Goal: Task Accomplishment & Management: Complete application form

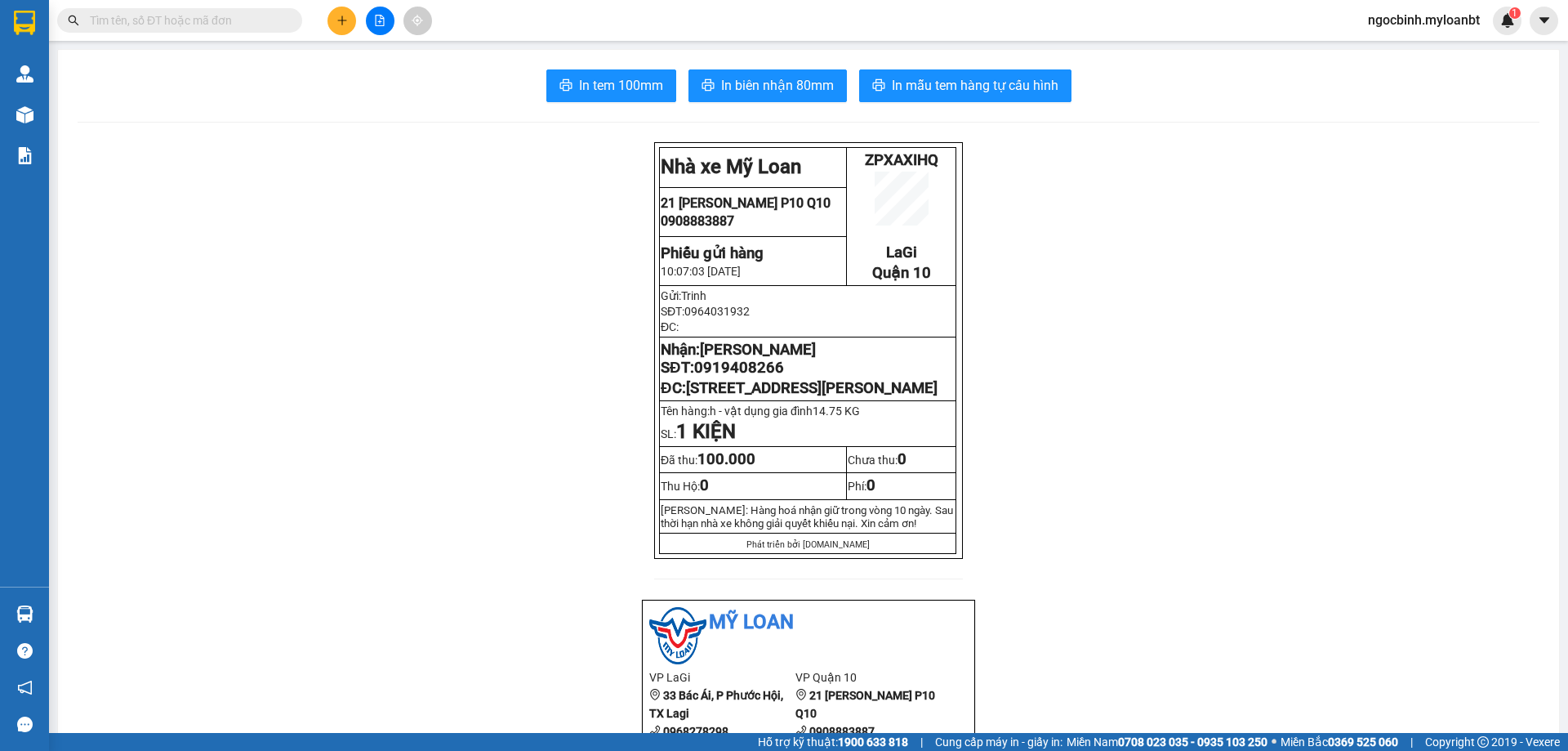
click at [347, 7] on div at bounding box center [380, 21] width 122 height 29
click at [341, 23] on icon "plus" at bounding box center [342, 20] width 12 height 12
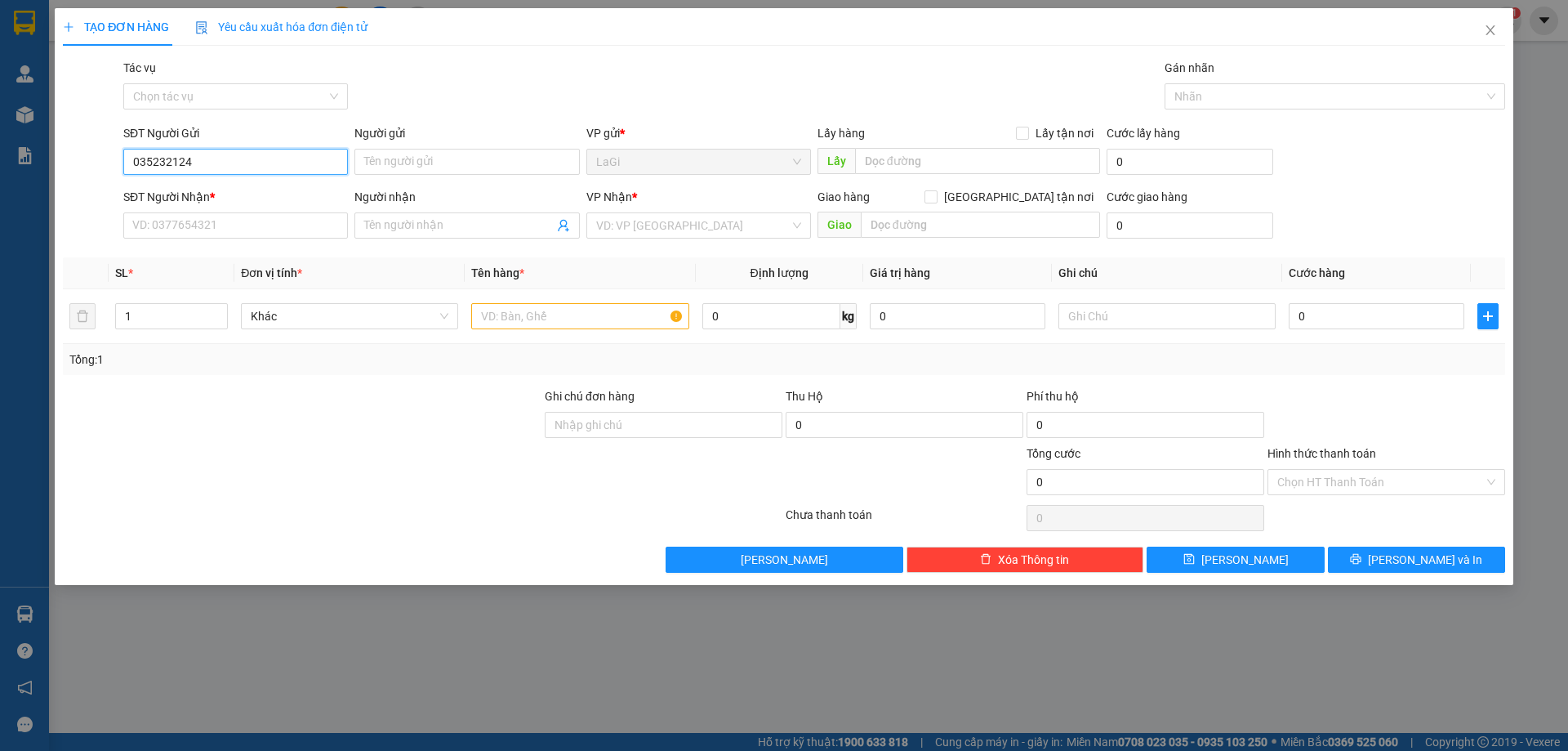
type input "0352321243"
click at [258, 190] on div "0352321243 - thanh" at bounding box center [235, 194] width 205 height 18
type input "thanh"
type input "0908530866"
type input "Chú Mai"
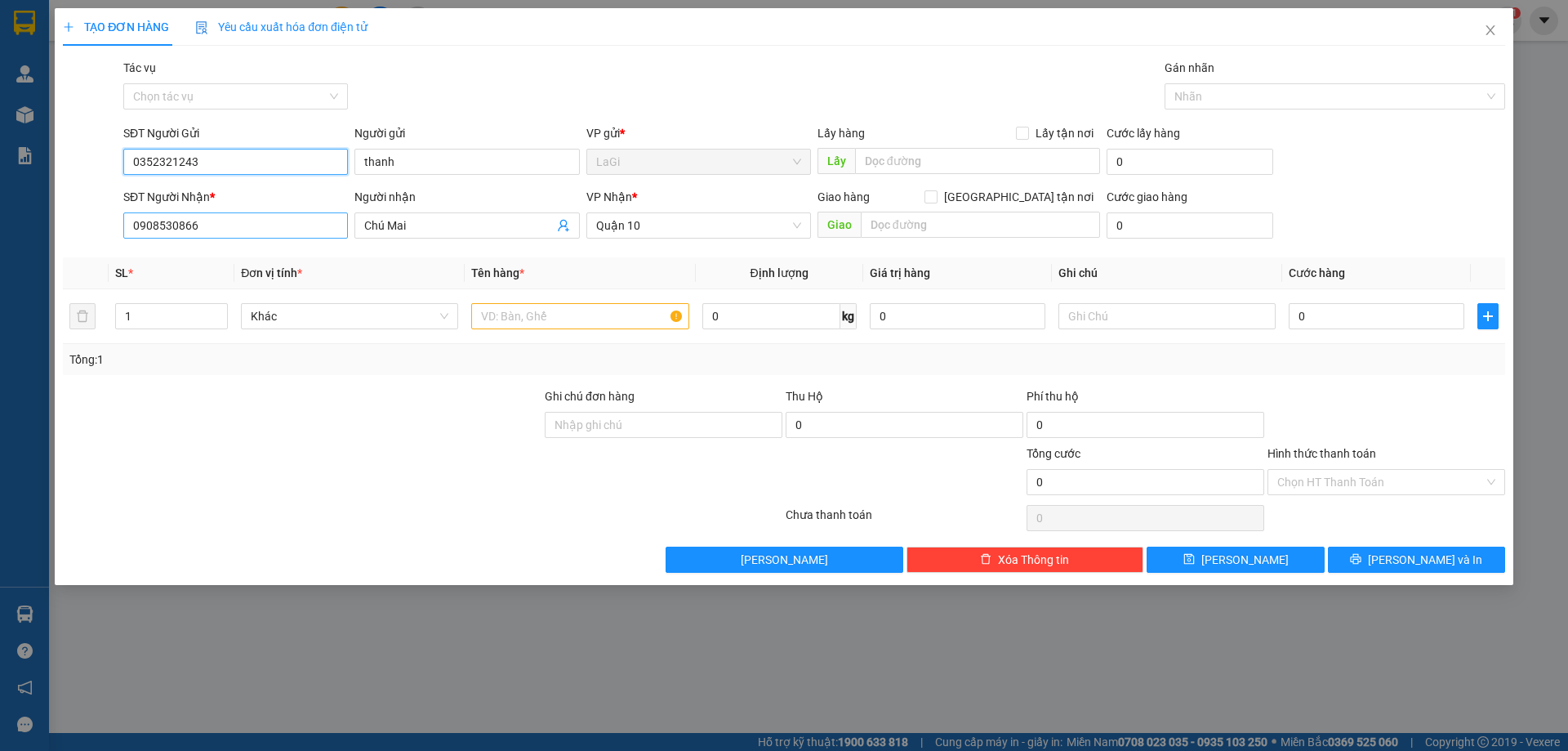
type input "0352321243"
click at [271, 229] on input "0908530866" at bounding box center [235, 225] width 225 height 26
type input "0908872840"
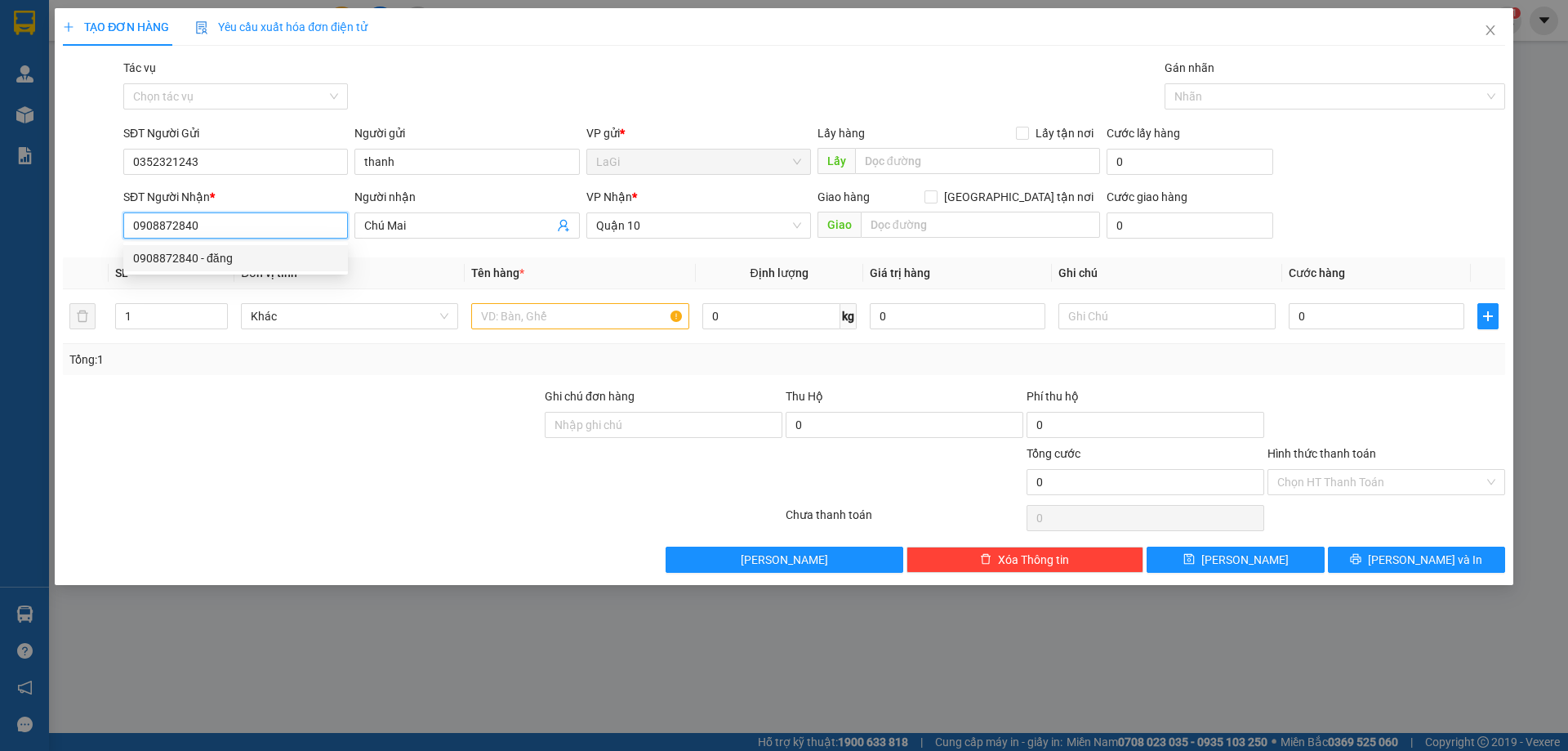
click at [262, 266] on div "0908872840 - đăng" at bounding box center [235, 258] width 205 height 18
type input "đăng"
type input "0908872840"
click at [606, 312] on input "text" at bounding box center [579, 316] width 217 height 26
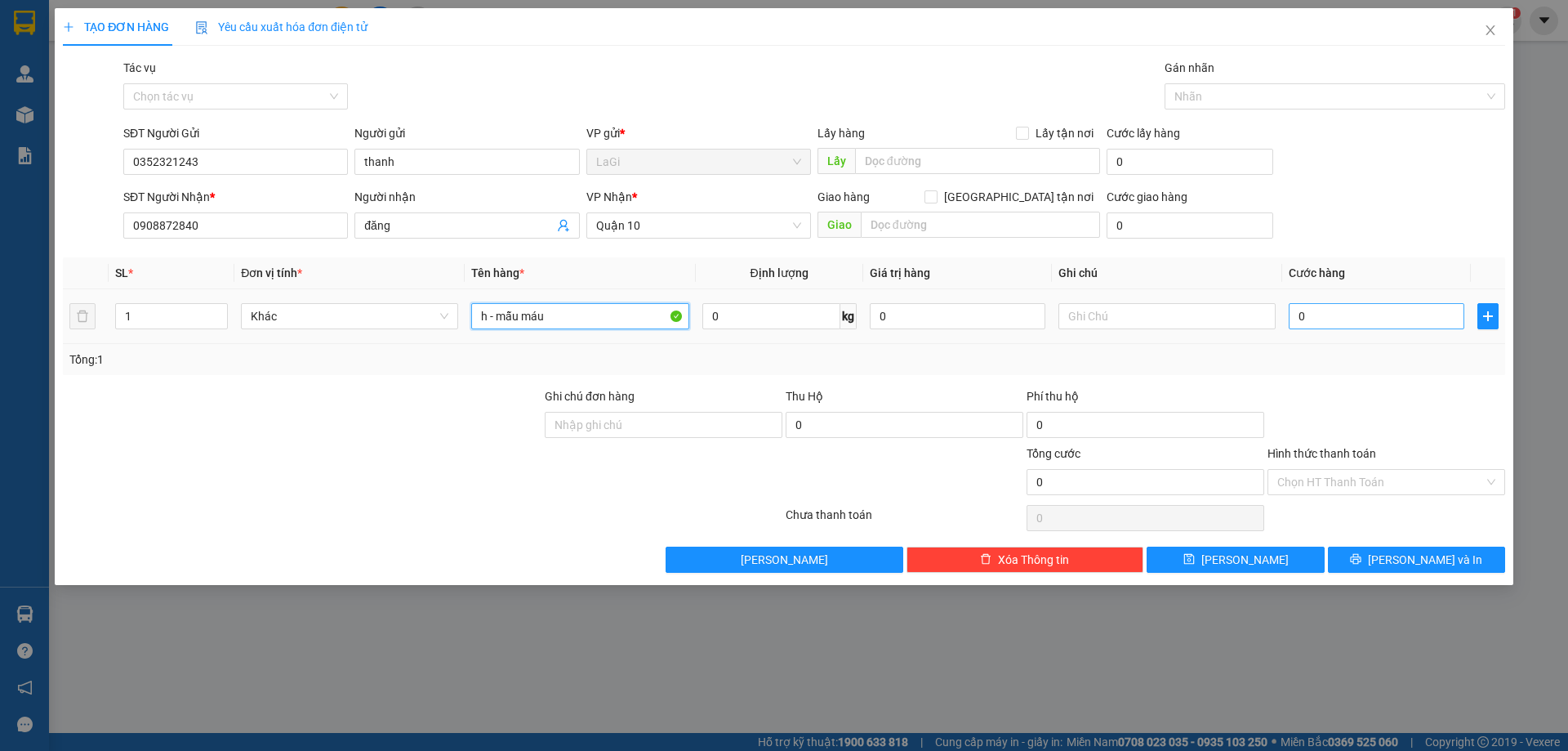
type input "h - mẫu máu"
click at [1320, 322] on input "0" at bounding box center [1375, 316] width 175 height 26
type input "3"
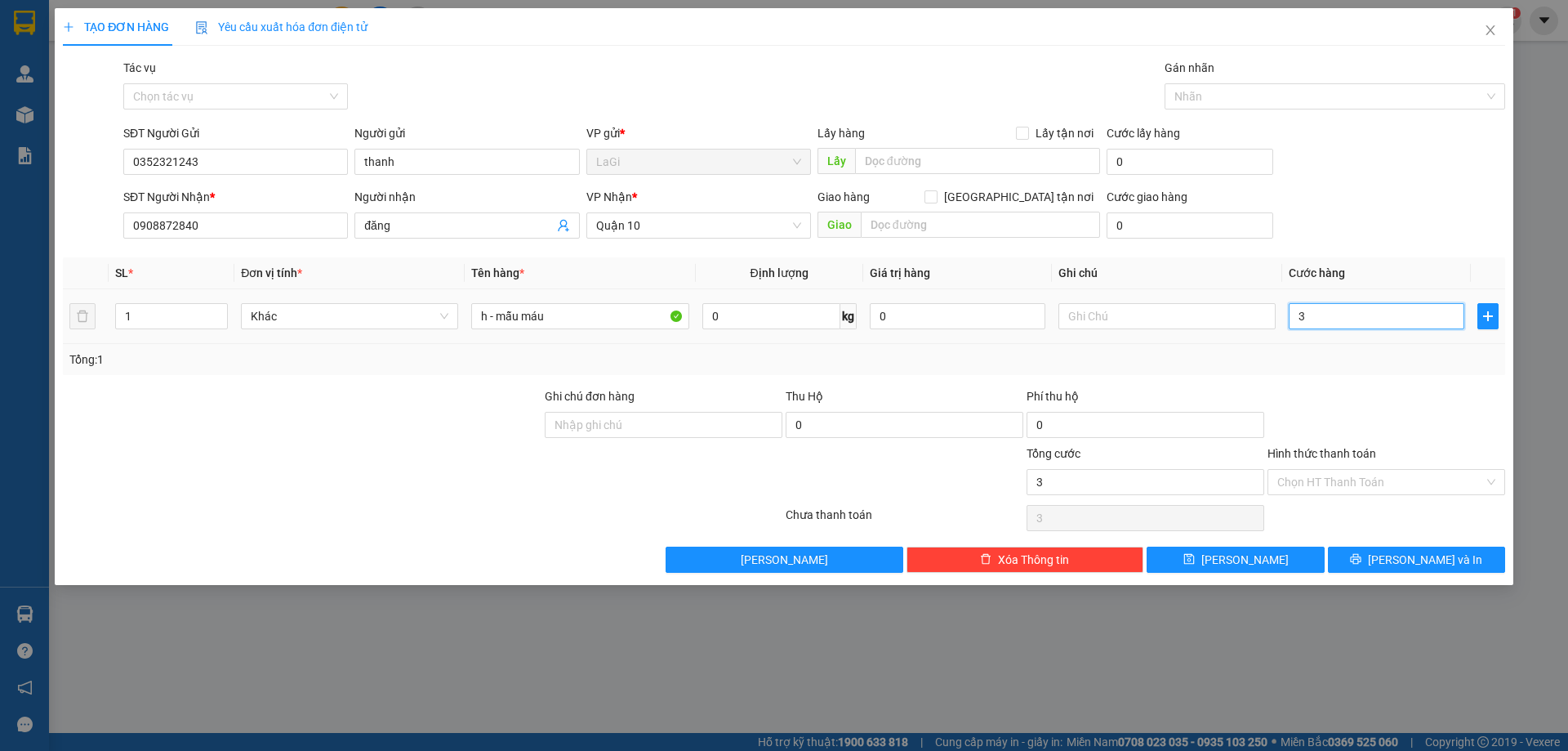
type input "30"
type input "300"
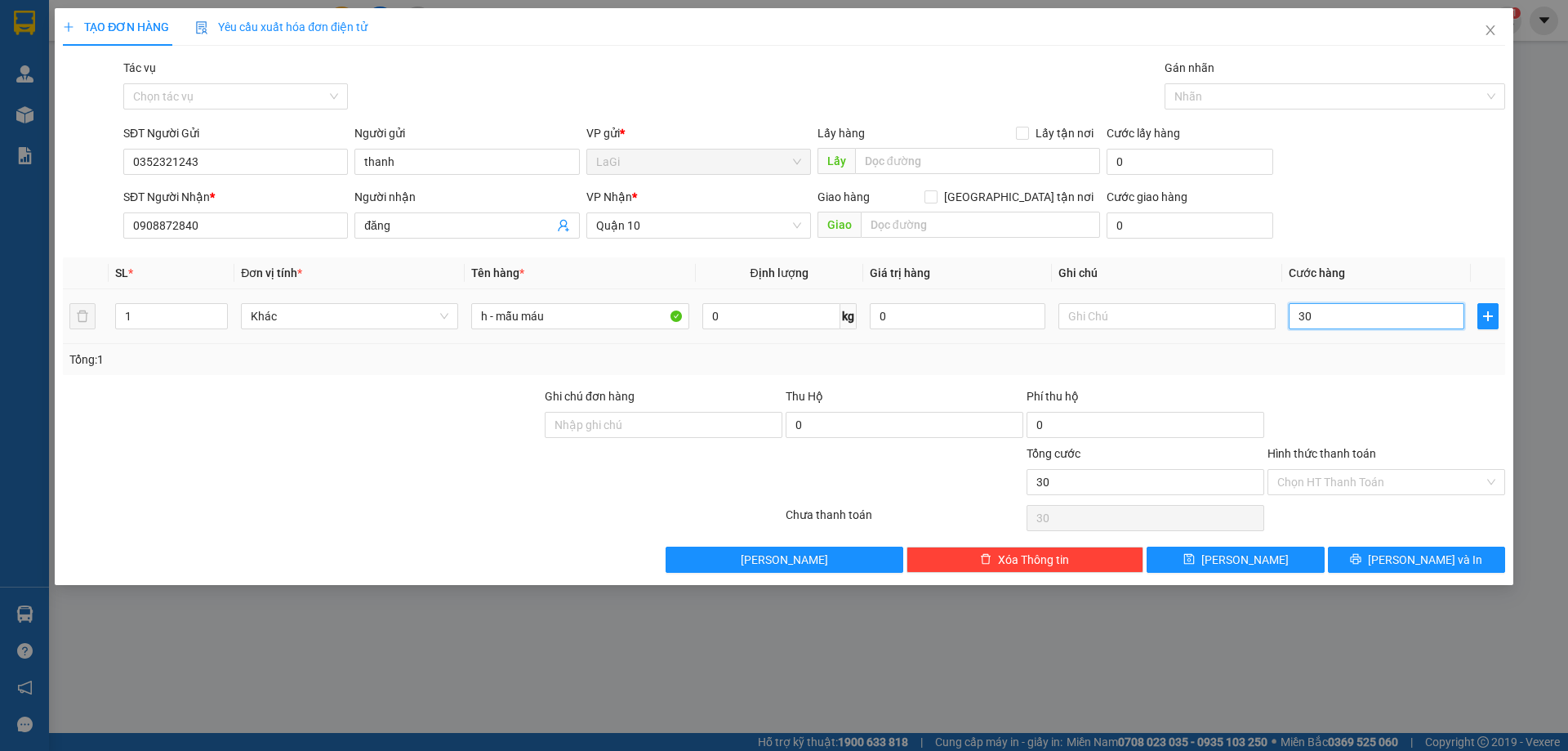
type input "300"
type input "3.000"
type input "30.000"
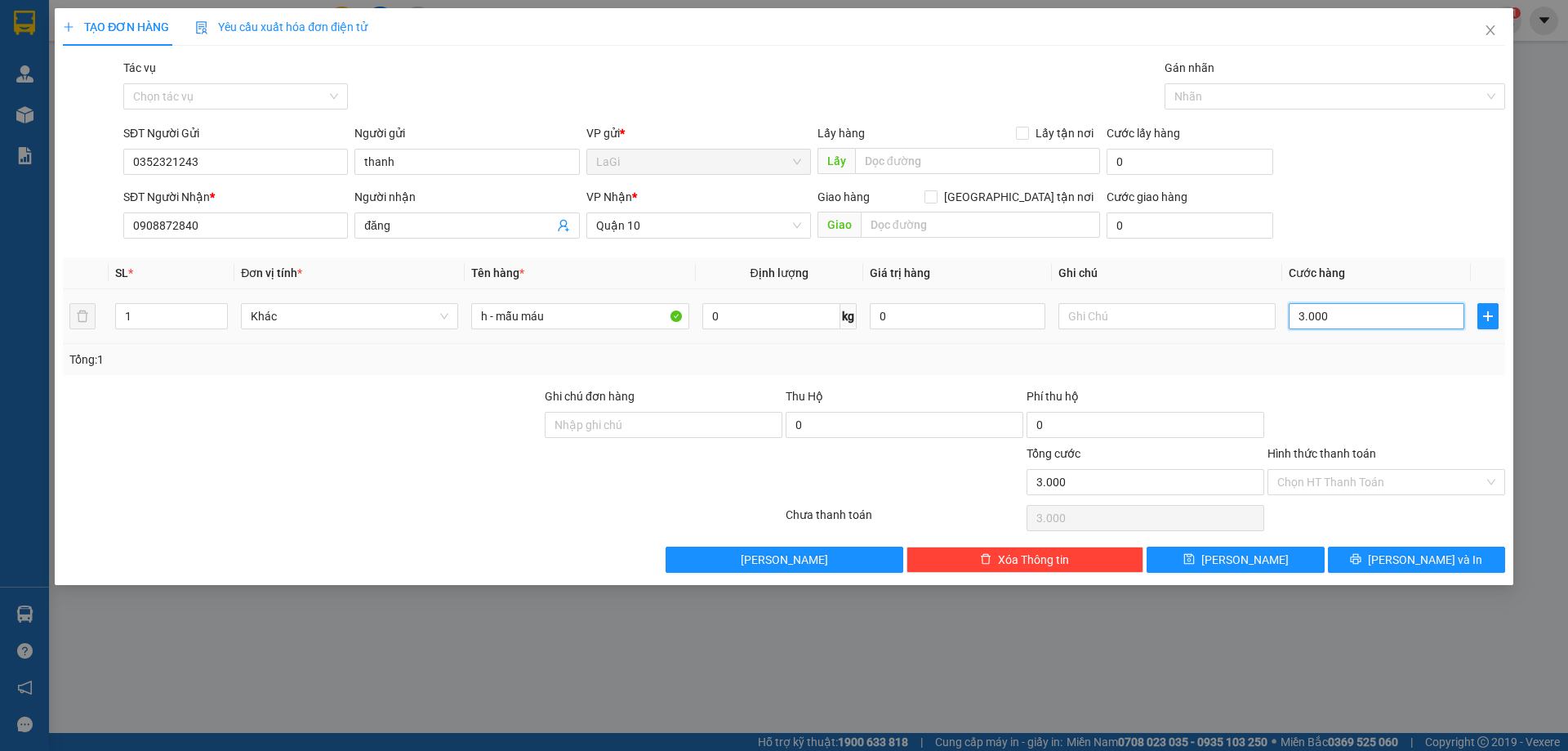
type input "30.000"
click at [1361, 560] on icon "printer" at bounding box center [1356, 559] width 12 height 12
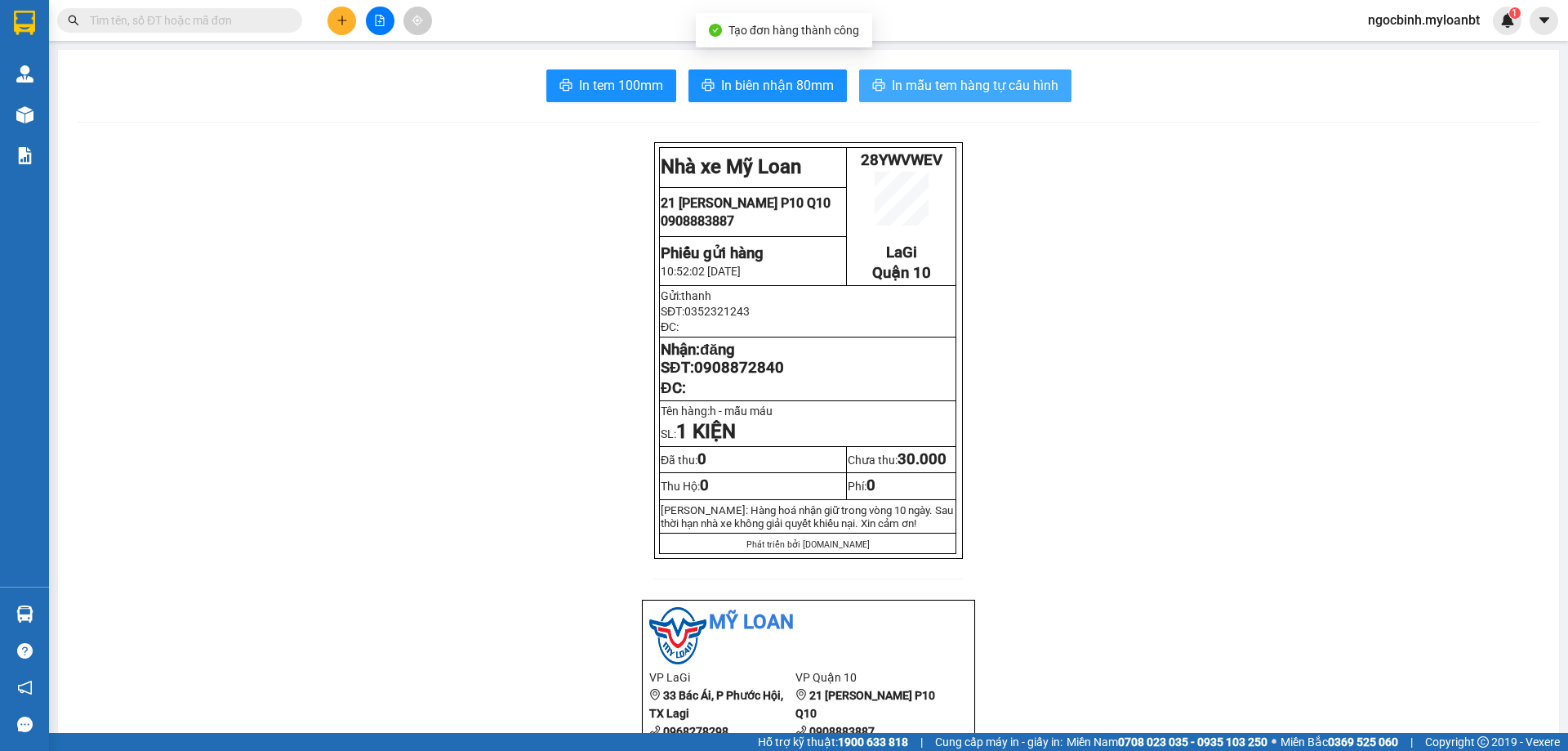
click at [894, 86] on span "In mẫu tem hàng tự cấu hình" at bounding box center [975, 85] width 167 height 20
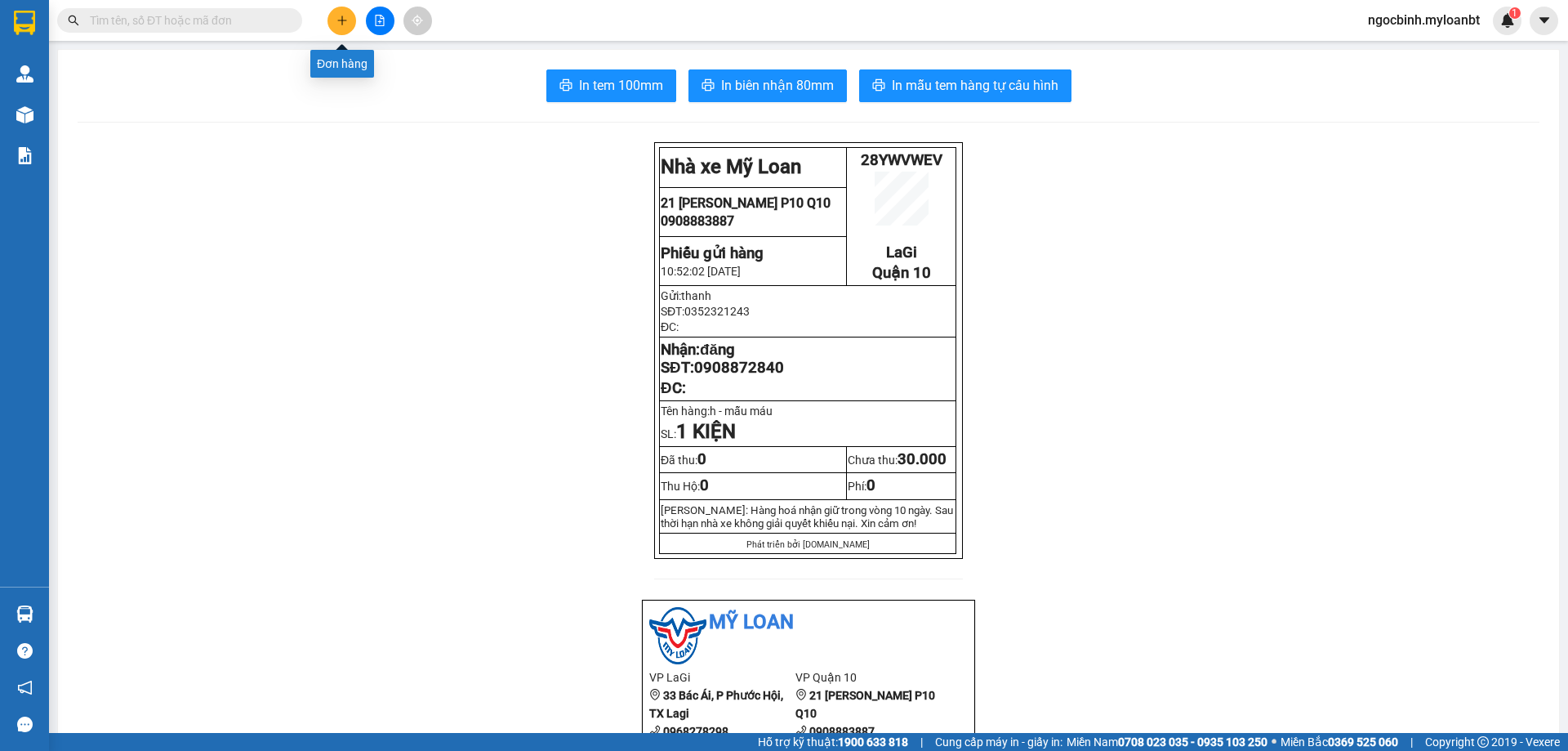
click at [340, 18] on icon "plus" at bounding box center [342, 20] width 12 height 12
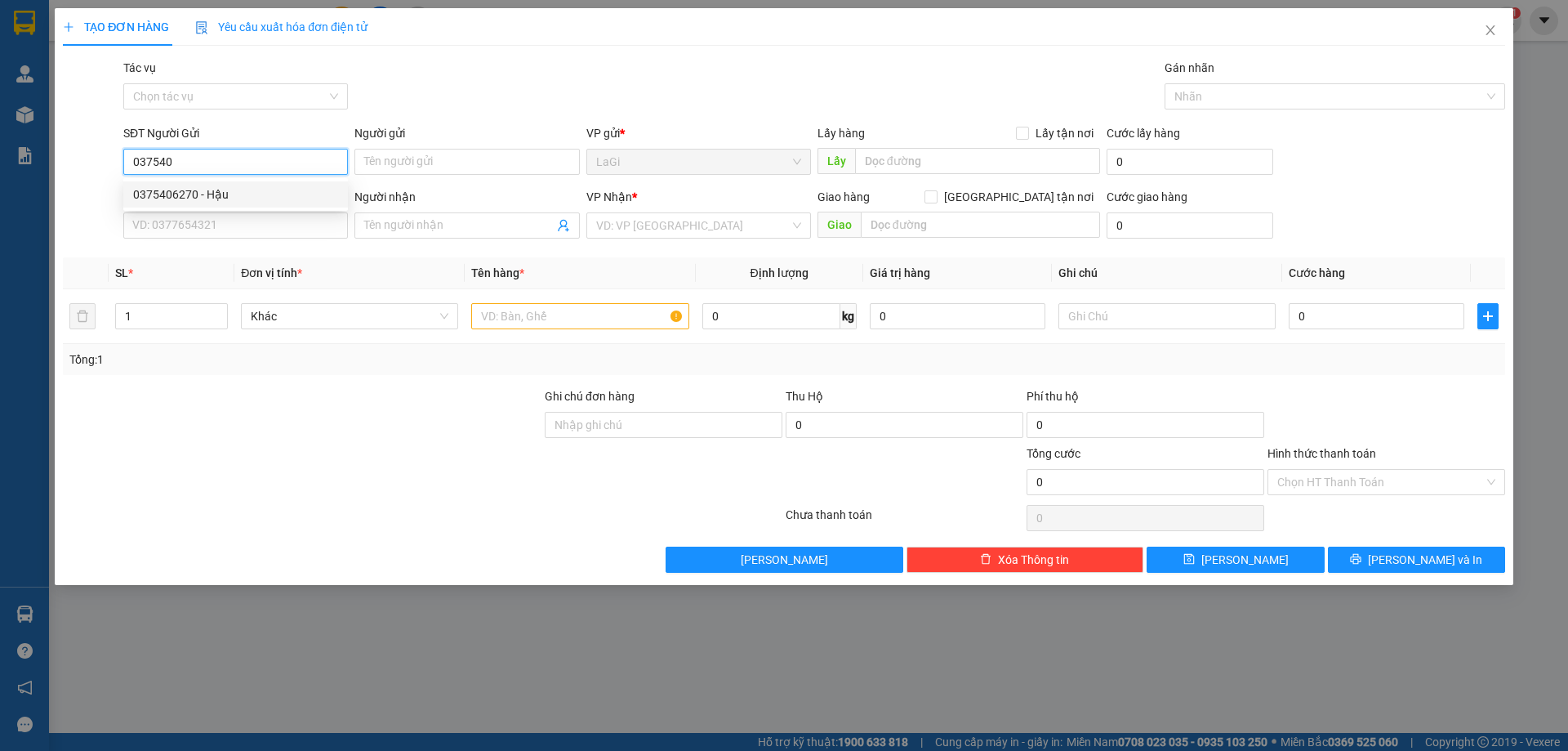
click at [229, 196] on div "0375406270 - Hậu" at bounding box center [235, 194] width 205 height 18
type input "0375406270"
type input "Hậu"
type input "0328781645"
type input "Quyền"
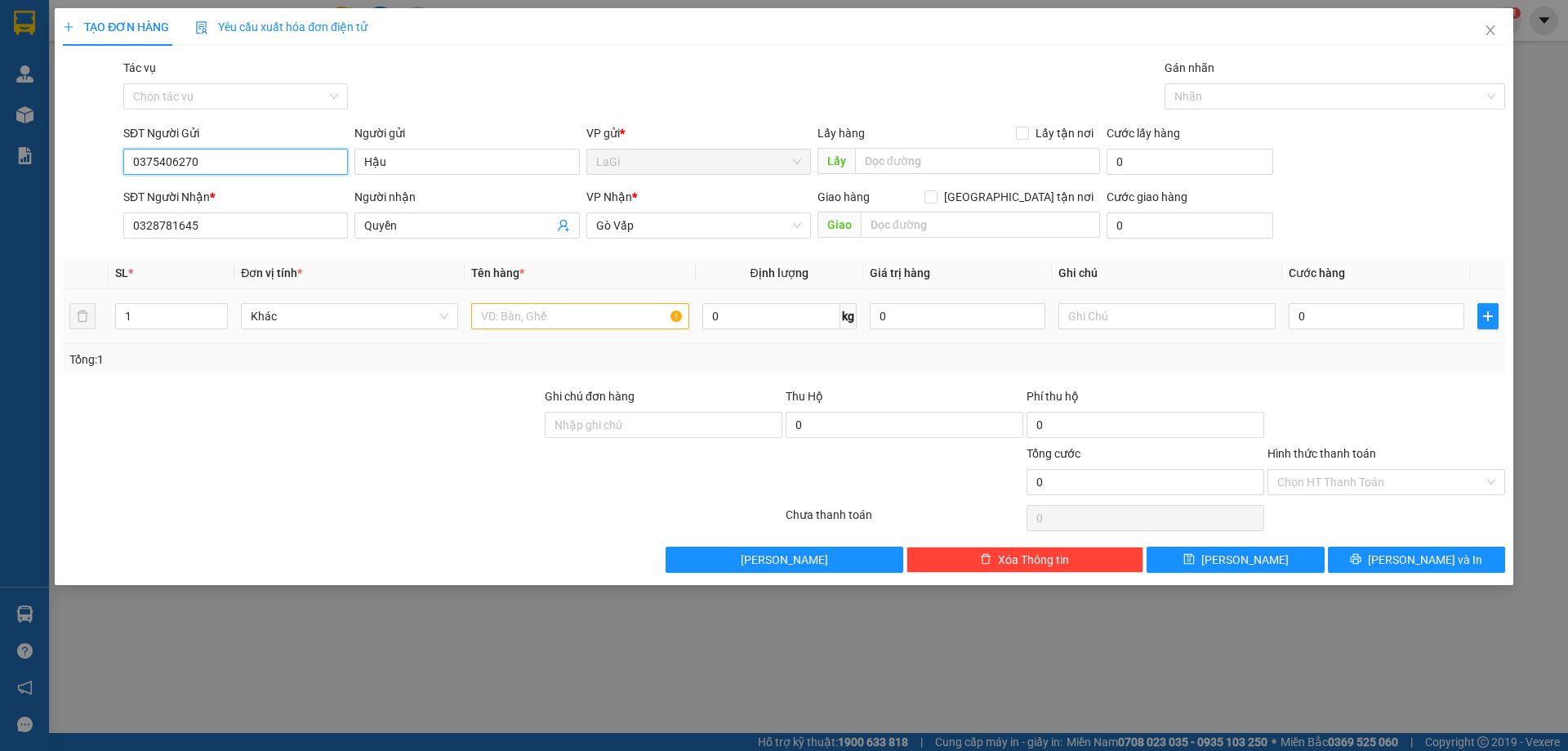
type input "0375406270"
click at [569, 313] on input "text" at bounding box center [579, 316] width 217 height 26
type input "t- trái cây"
click at [727, 313] on input "0" at bounding box center [771, 316] width 138 height 26
type input "9"
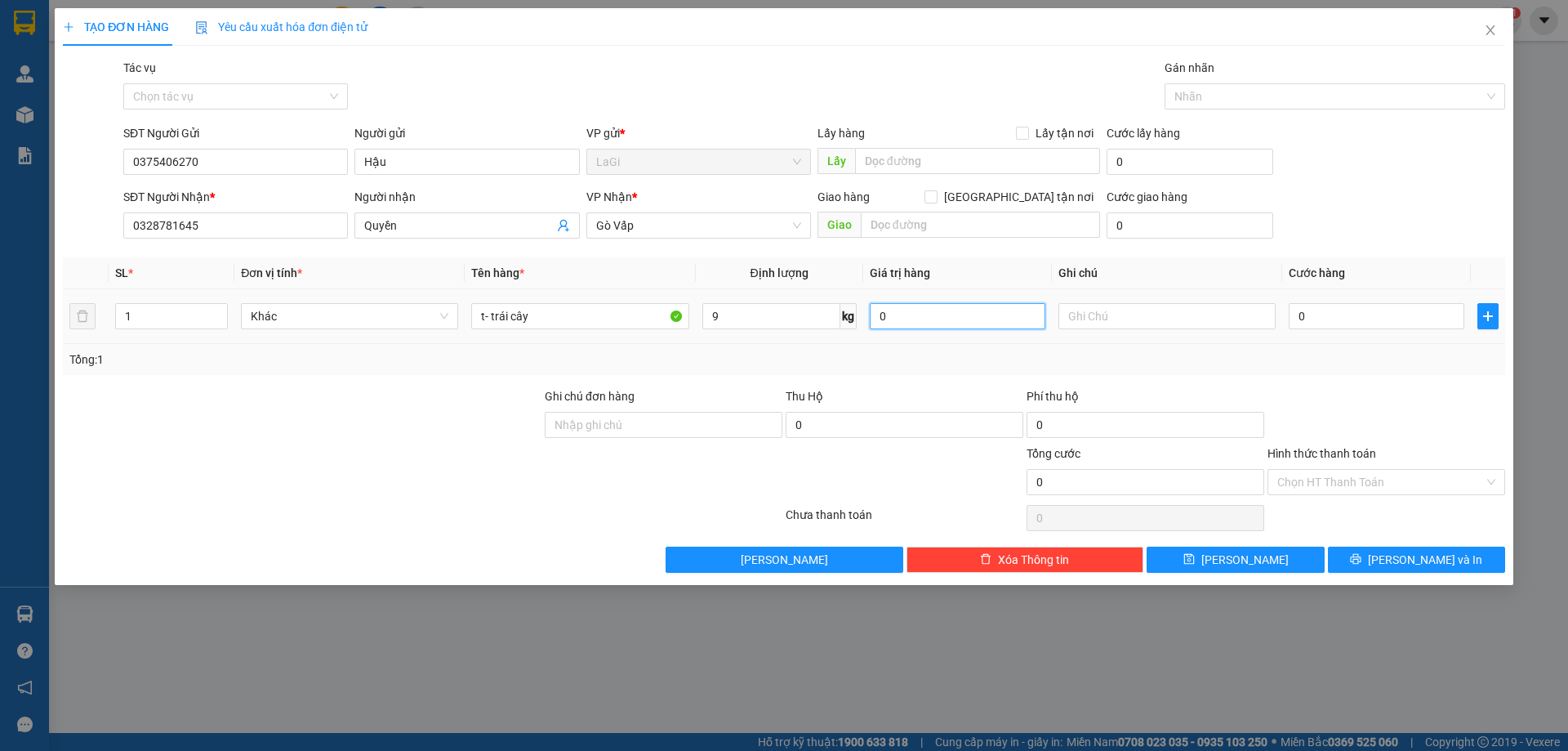
type input "0"
click at [1345, 311] on input "0" at bounding box center [1375, 316] width 175 height 26
type input "5"
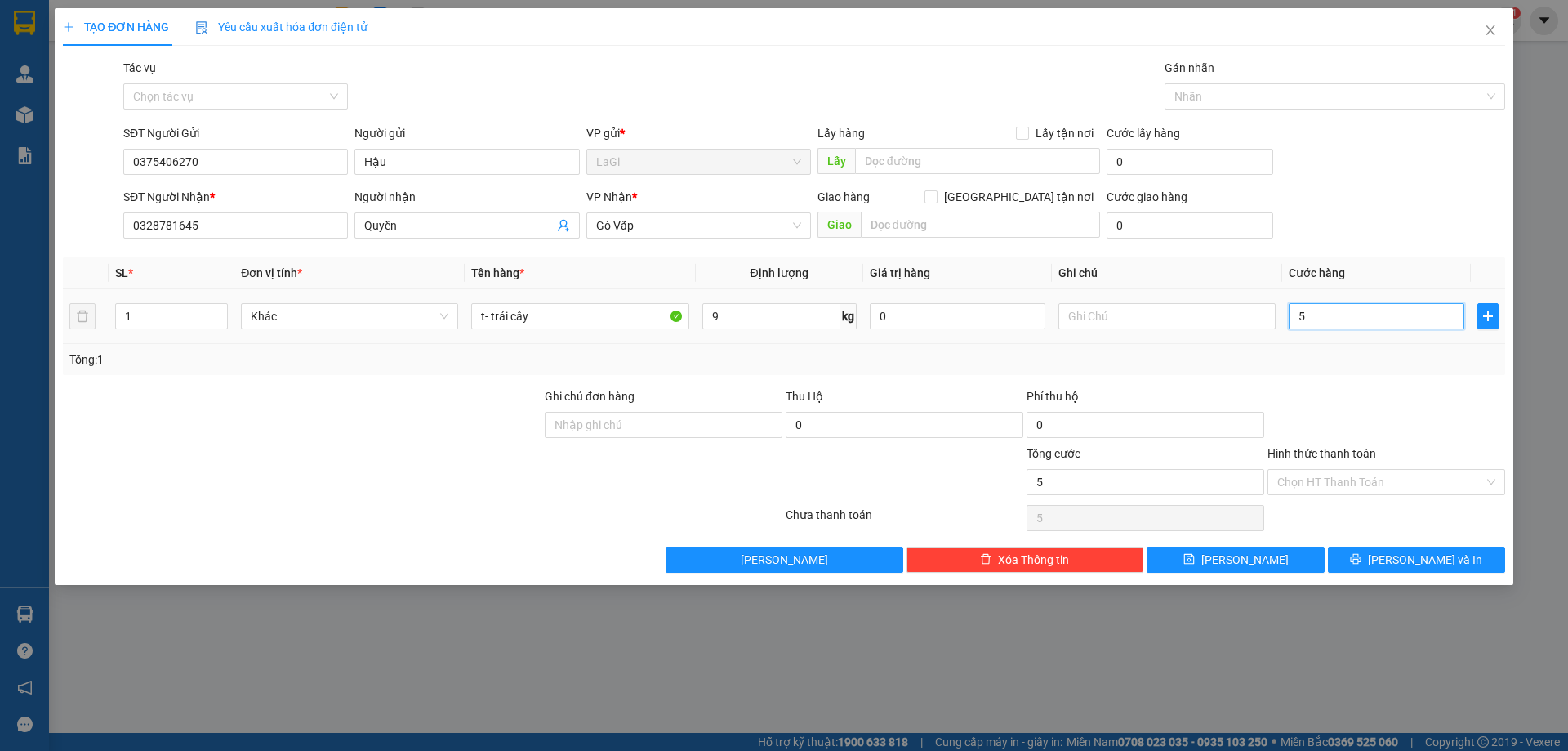
type input "50"
type input "50.000"
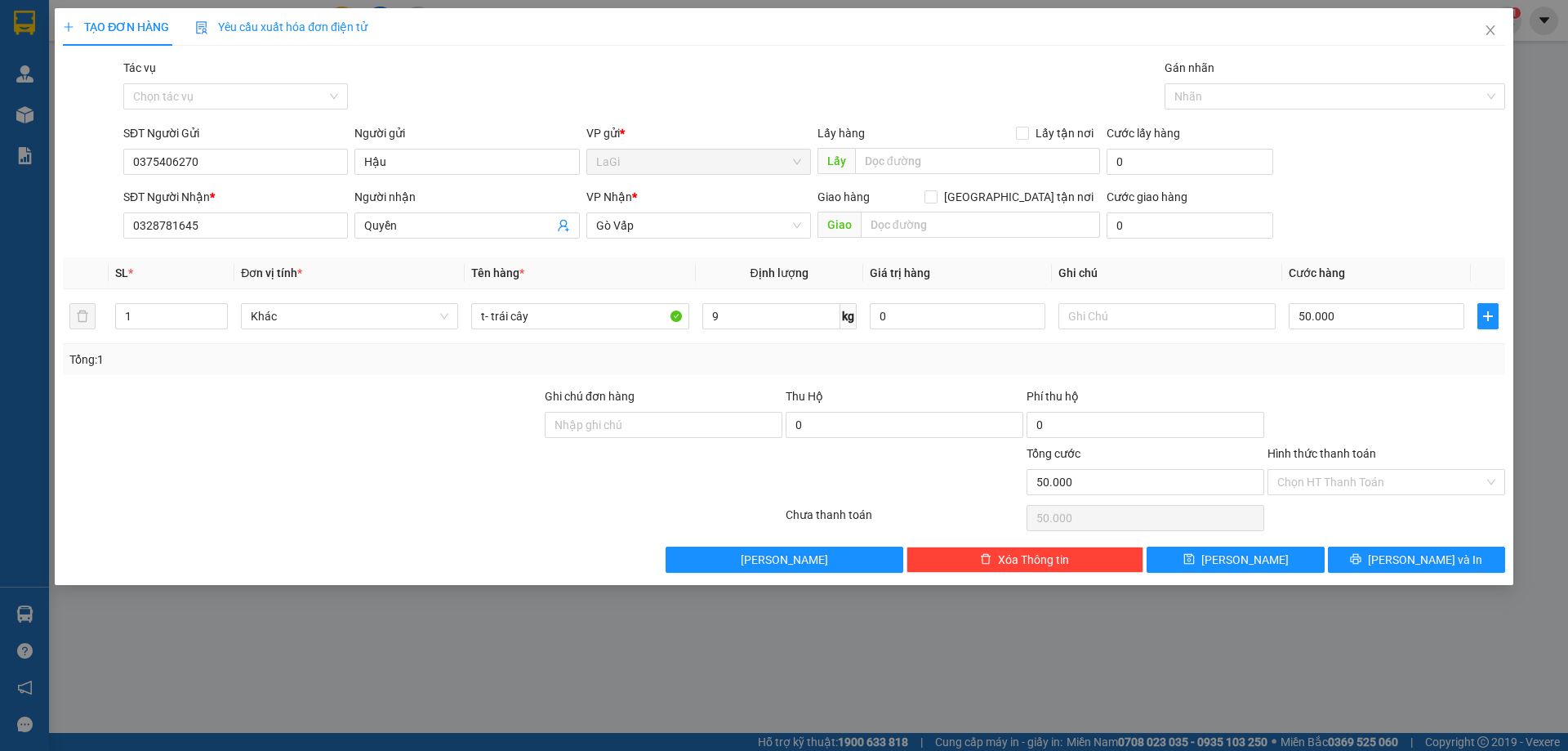
click at [1311, 393] on div at bounding box center [1386, 416] width 241 height 57
click at [1330, 473] on input "Hình thức thanh toán" at bounding box center [1380, 482] width 206 height 24
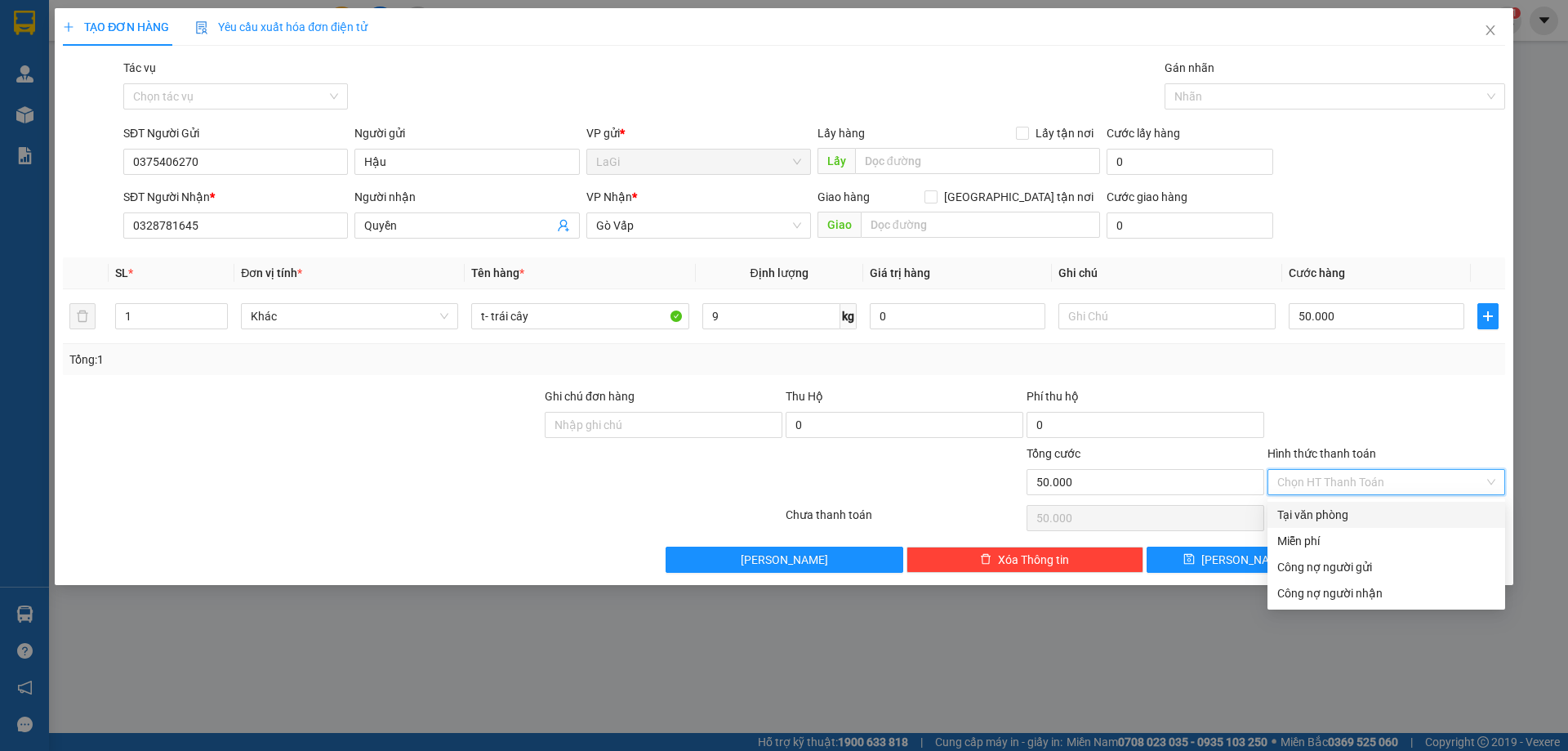
click at [1330, 524] on div "Tại văn phòng" at bounding box center [1386, 515] width 237 height 26
type input "0"
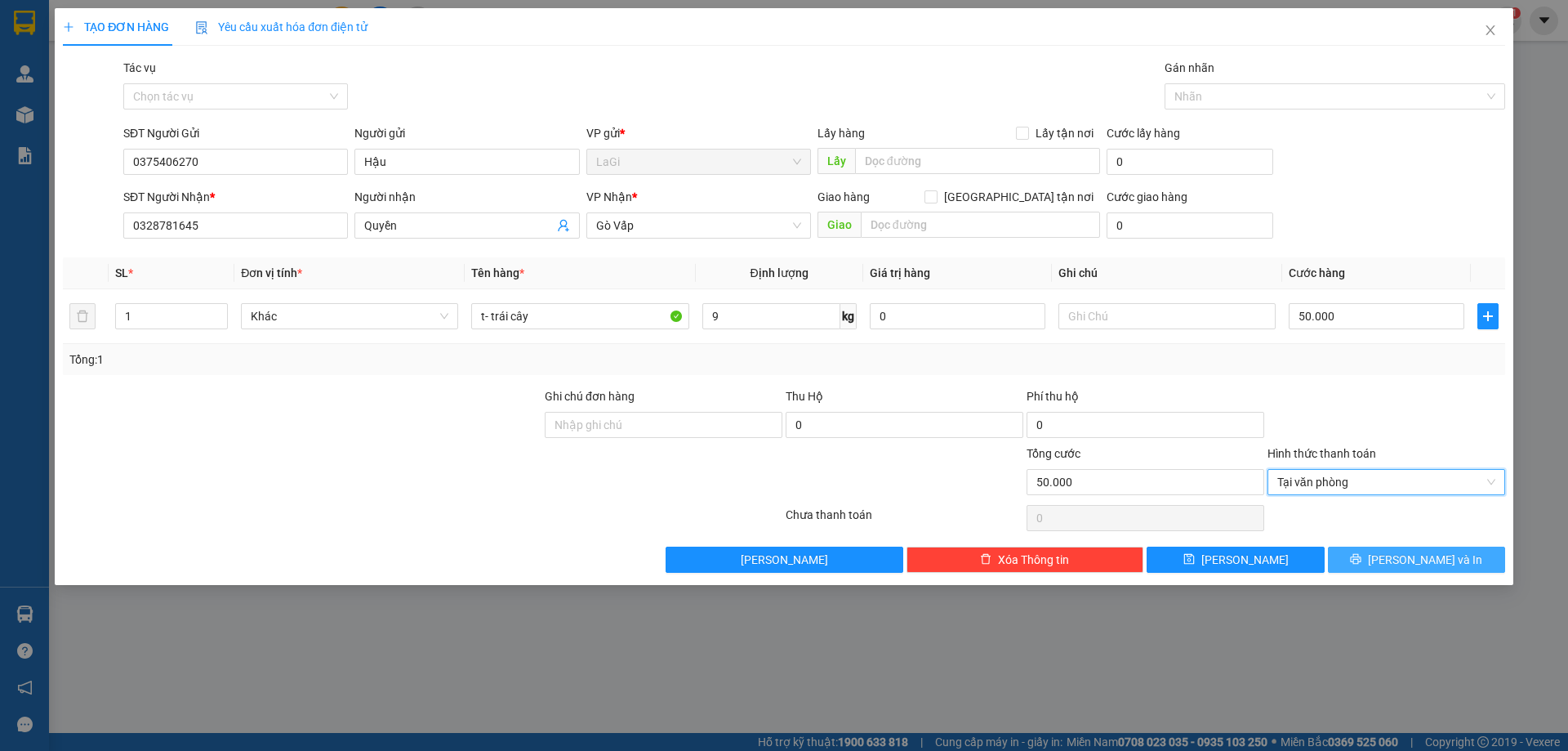
click at [1412, 557] on span "[PERSON_NAME] và In" at bounding box center [1425, 559] width 114 height 18
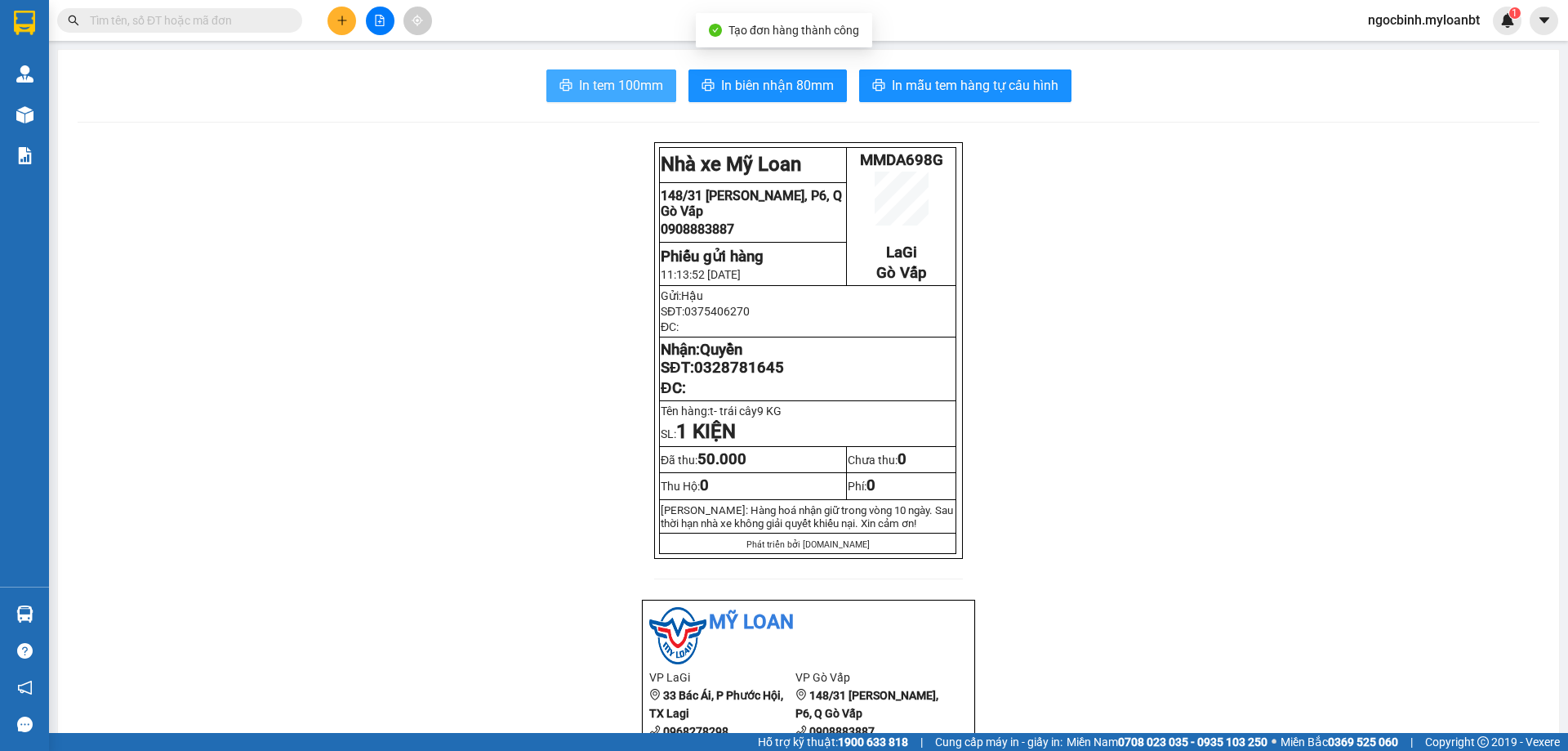
click at [624, 81] on span "In tem 100mm" at bounding box center [621, 85] width 84 height 20
